Goal: Find specific page/section: Find specific page/section

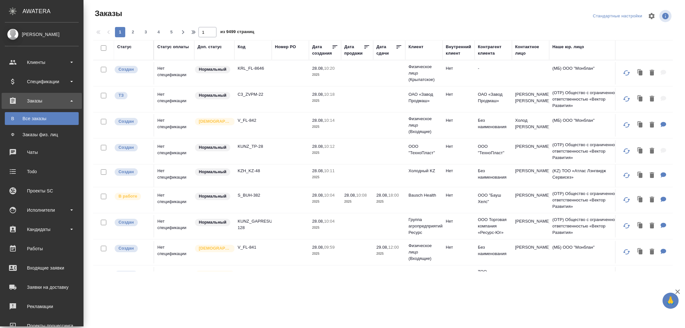
click at [36, 212] on div "Исполнители" at bounding box center [42, 210] width 74 height 10
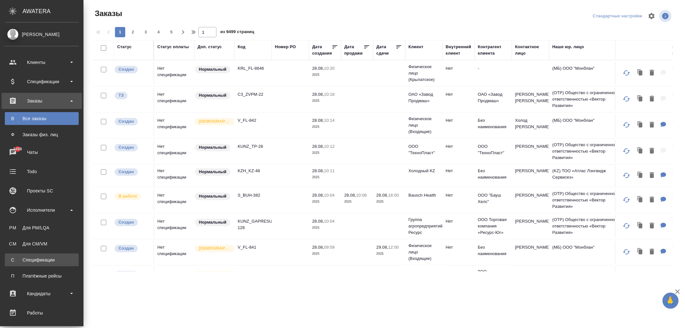
click at [43, 258] on div "Спецификации" at bounding box center [41, 260] width 67 height 6
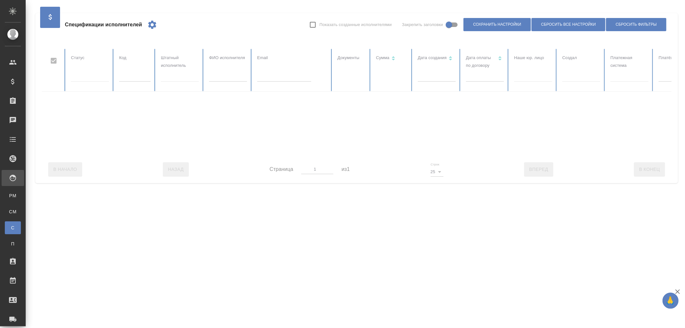
checkbox input "false"
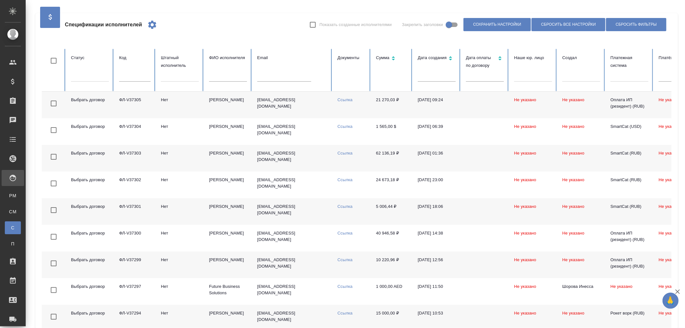
click at [97, 80] on div at bounding box center [90, 75] width 38 height 9
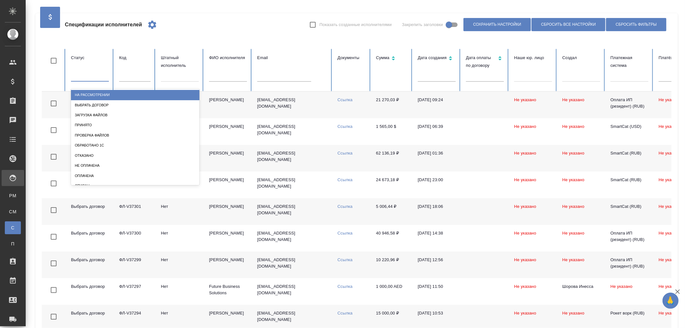
click at [139, 80] on input "text" at bounding box center [134, 77] width 31 height 9
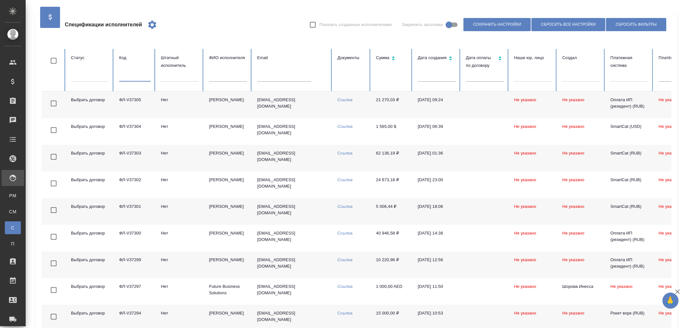
paste input "ФЛ-V35353"
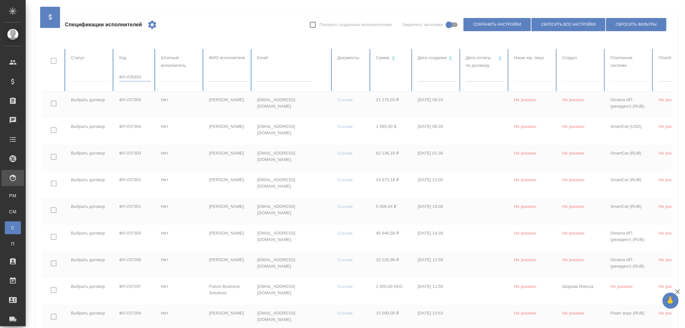
type input "ФЛ-V35353"
checkbox input "true"
